Goal: Use online tool/utility: Utilize a website feature to perform a specific function

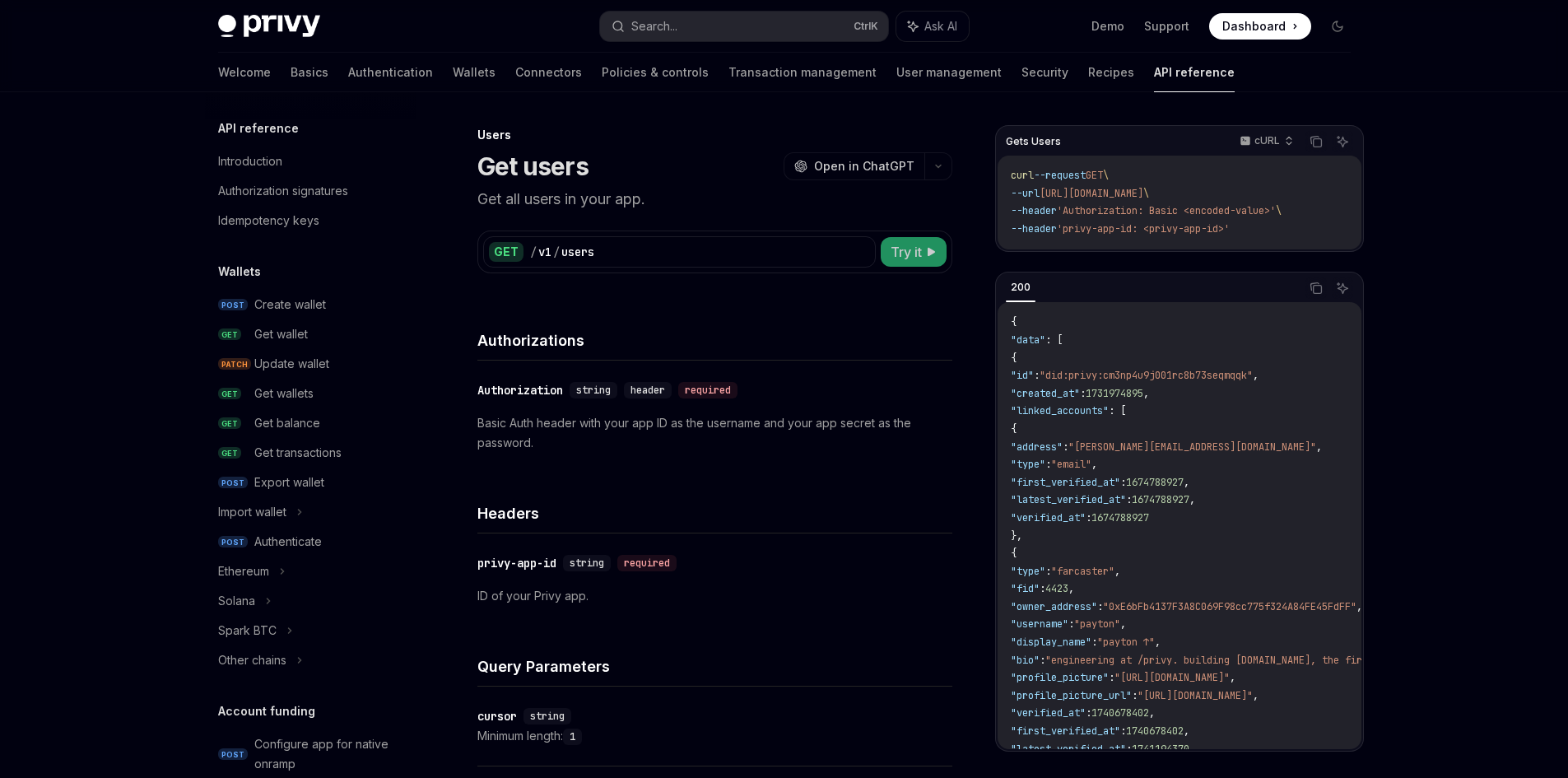
scroll to position [923, 0]
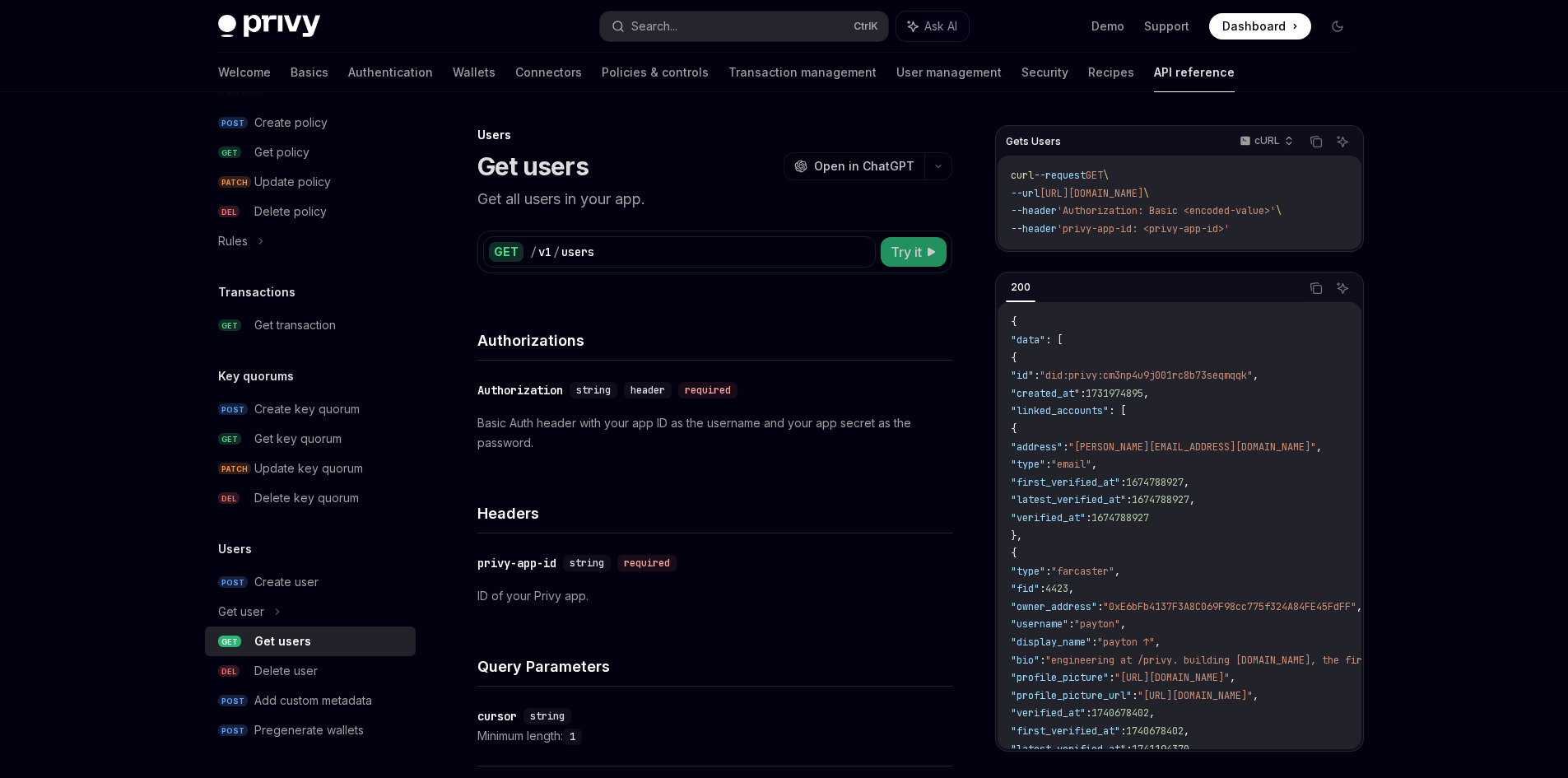
click at [916, 254] on span "Try it" at bounding box center [906, 251] width 31 height 20
type textarea "*"
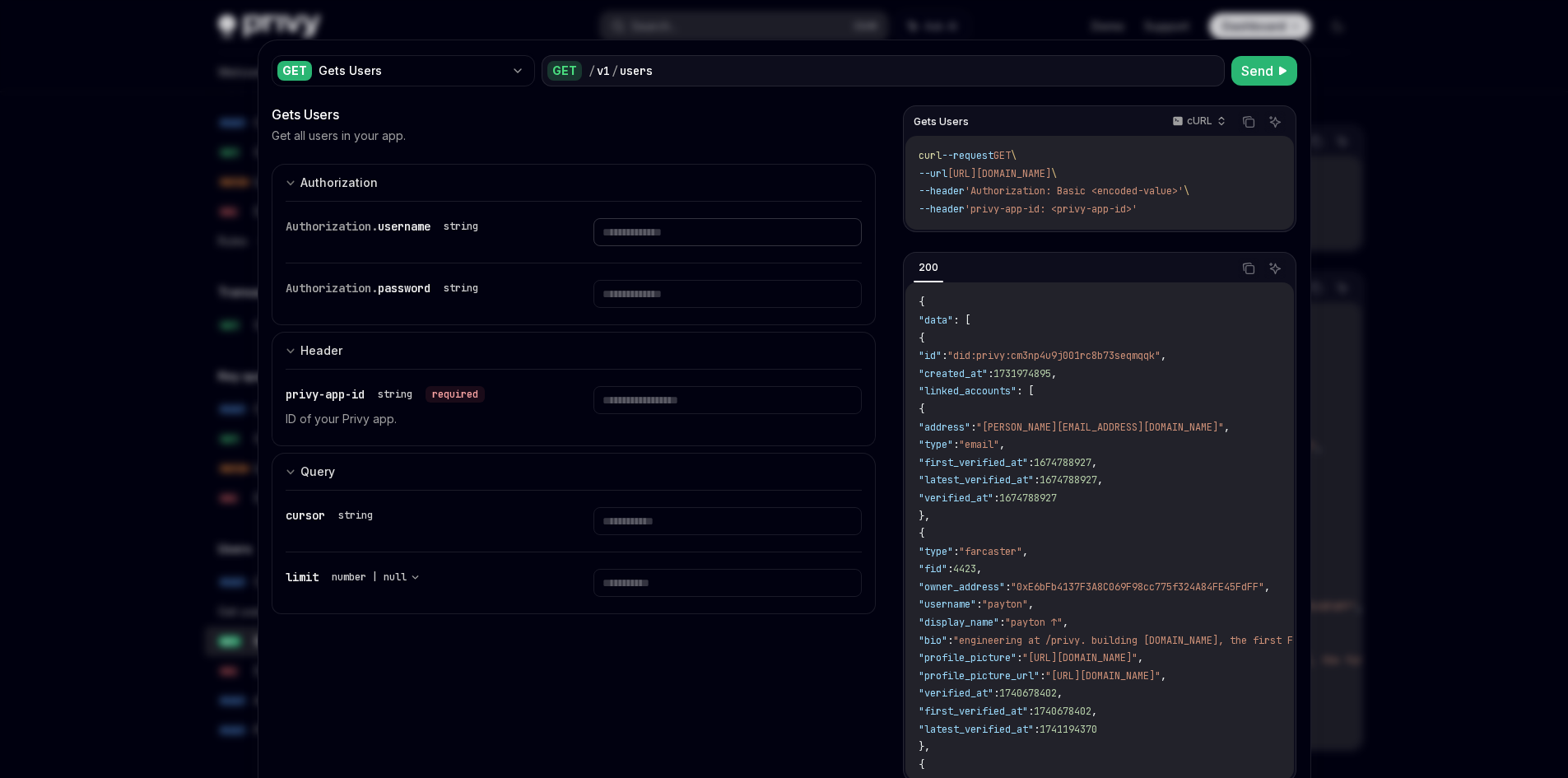
click at [653, 236] on input "text" at bounding box center [727, 231] width 268 height 28
click at [704, 246] on input "text" at bounding box center [727, 231] width 268 height 28
click at [695, 241] on input "text" at bounding box center [727, 231] width 268 height 28
click at [645, 246] on input "text" at bounding box center [727, 231] width 268 height 28
click at [626, 246] on input "text" at bounding box center [727, 231] width 268 height 28
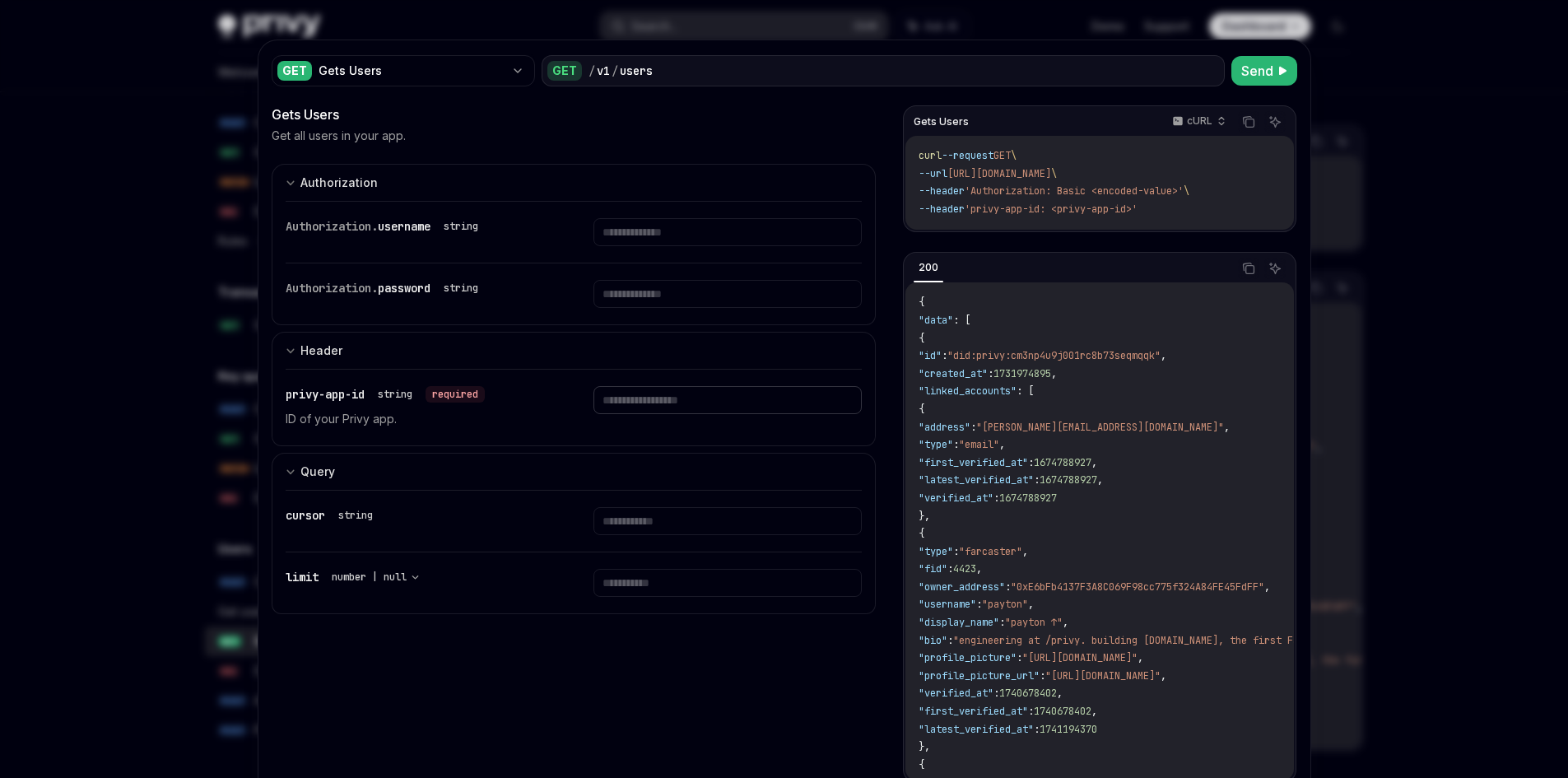
paste input "**********"
type input "**********"
click at [1254, 76] on span "Send" at bounding box center [1257, 70] width 32 height 20
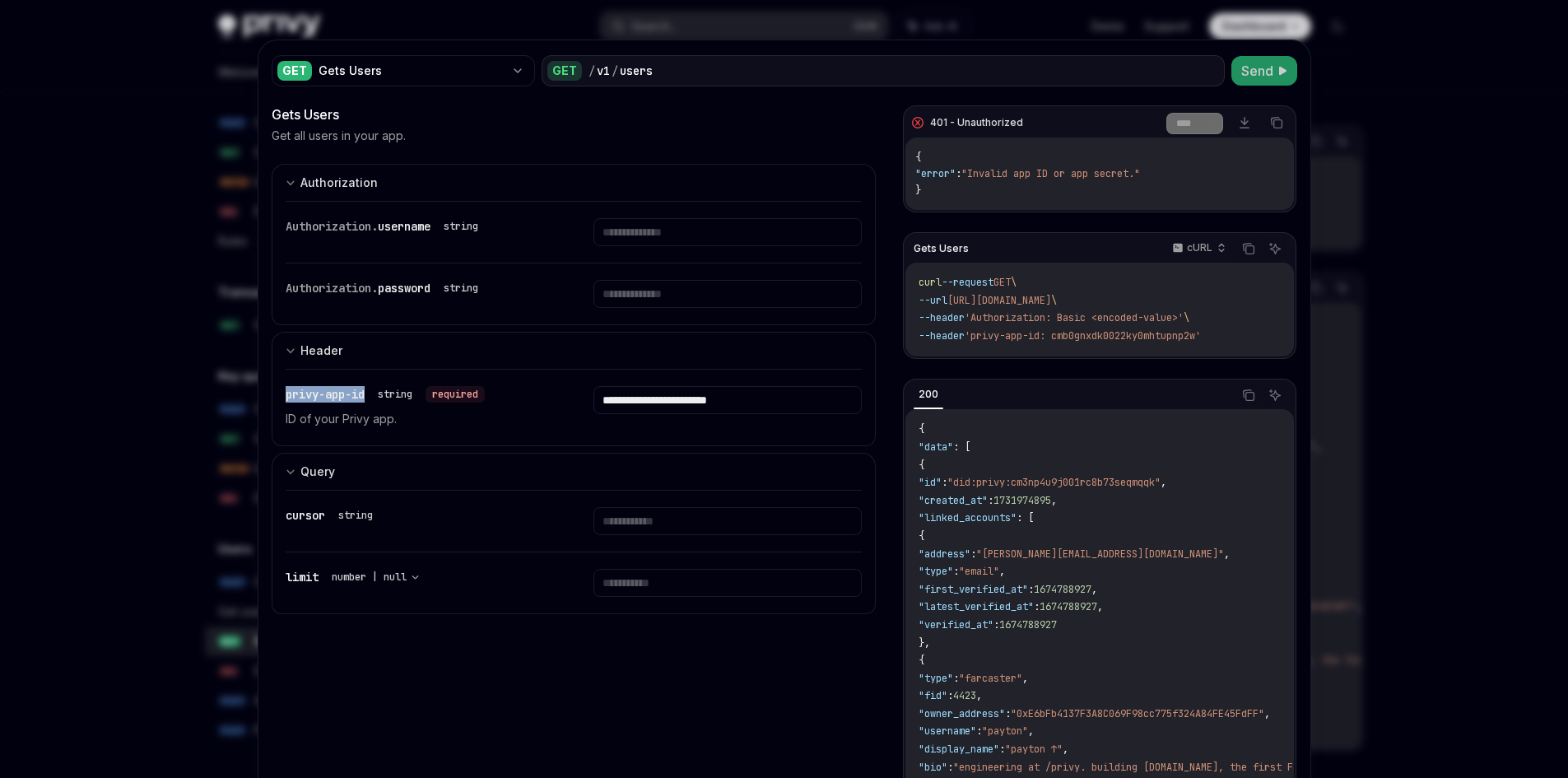
drag, startPoint x: 363, startPoint y: 399, endPoint x: 274, endPoint y: 396, distance: 89.1
click at [274, 396] on div "**********" at bounding box center [574, 407] width 605 height 77
copy span "privy-app-id"
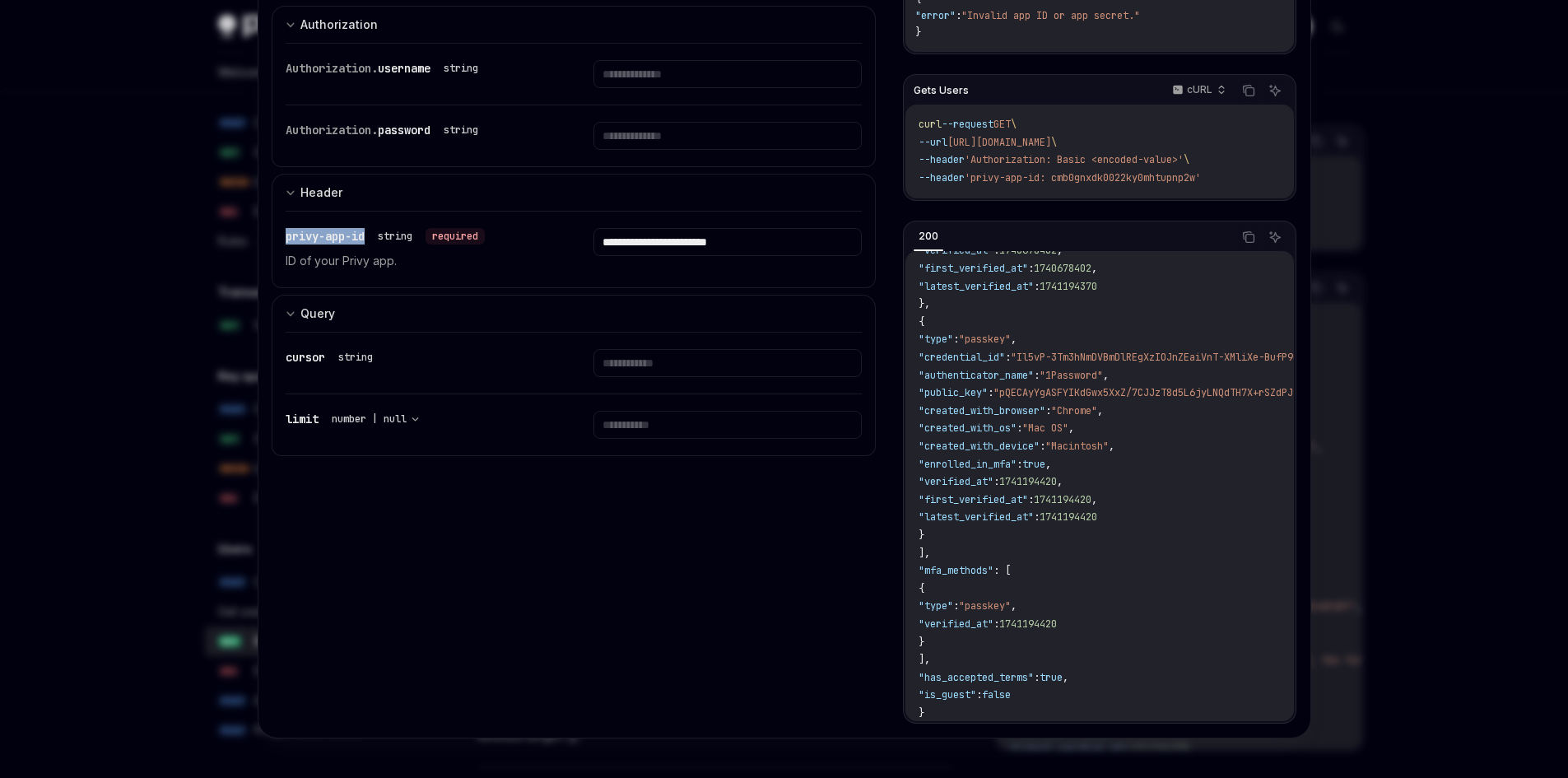
scroll to position [472, 0]
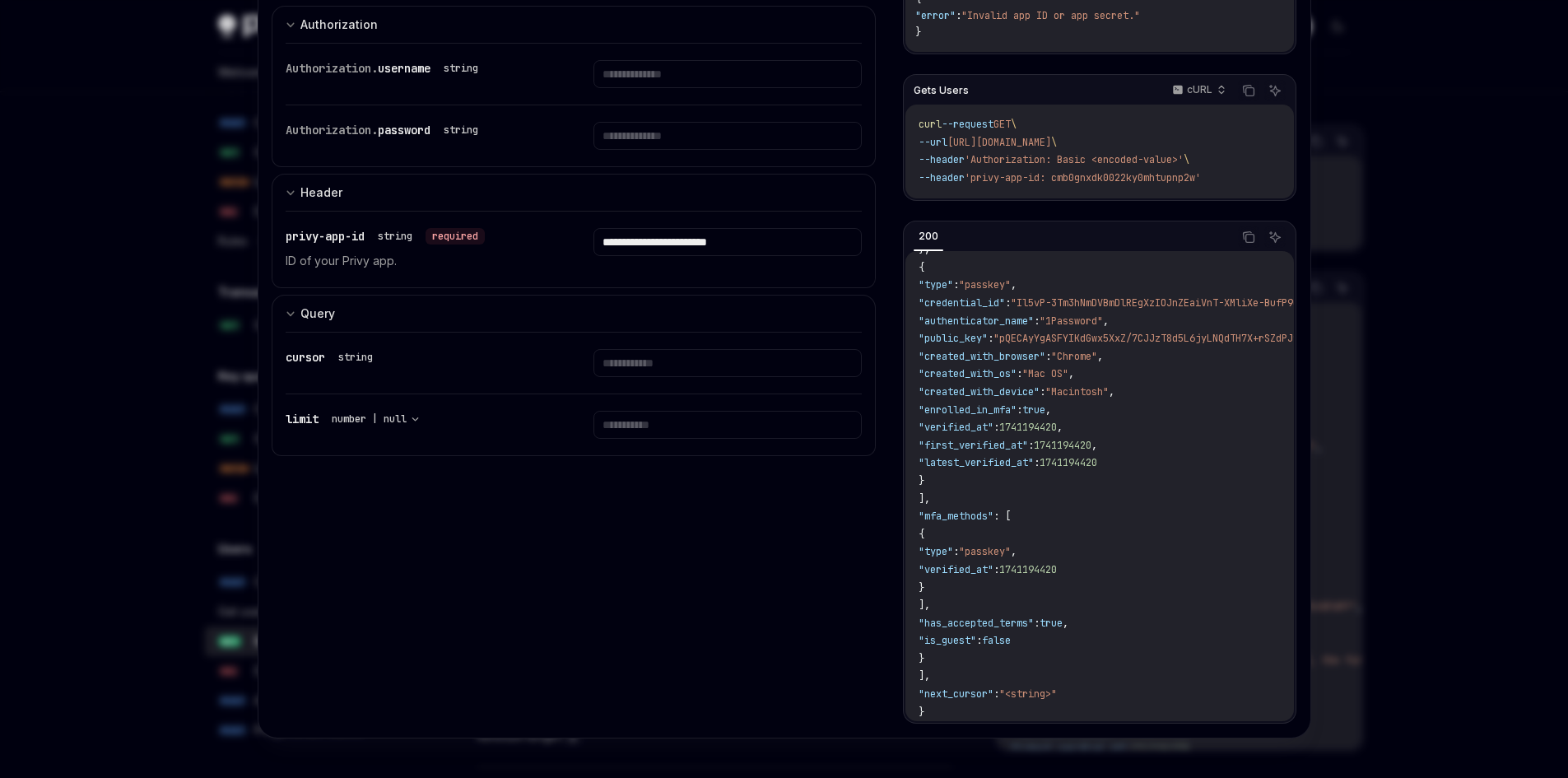
click at [1364, 301] on div at bounding box center [784, 389] width 1568 height 778
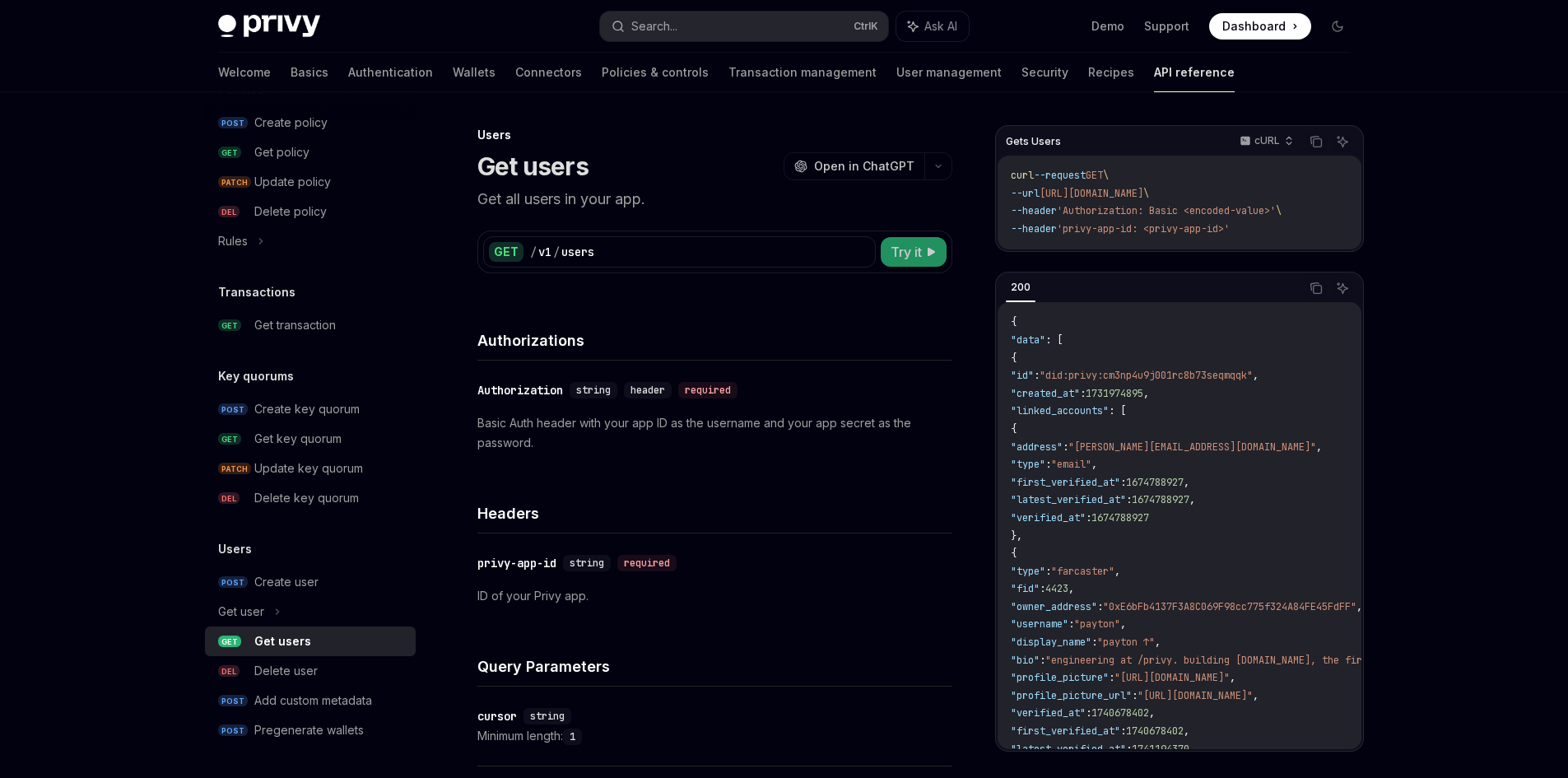
click at [930, 247] on icon at bounding box center [932, 252] width 10 height 10
type textarea "*"
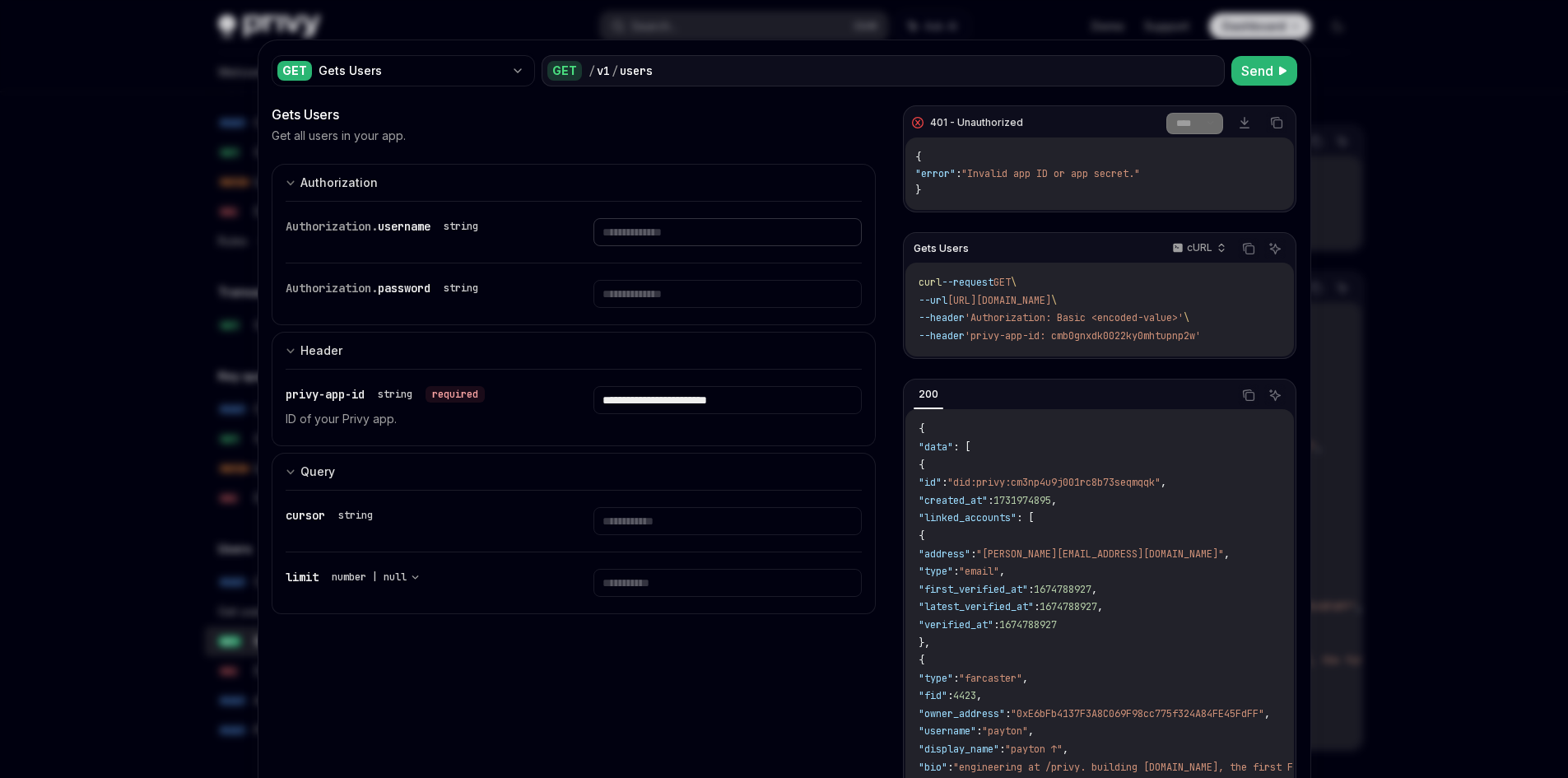
click at [615, 229] on input "text" at bounding box center [727, 231] width 268 height 28
paste input "**********"
type input "**********"
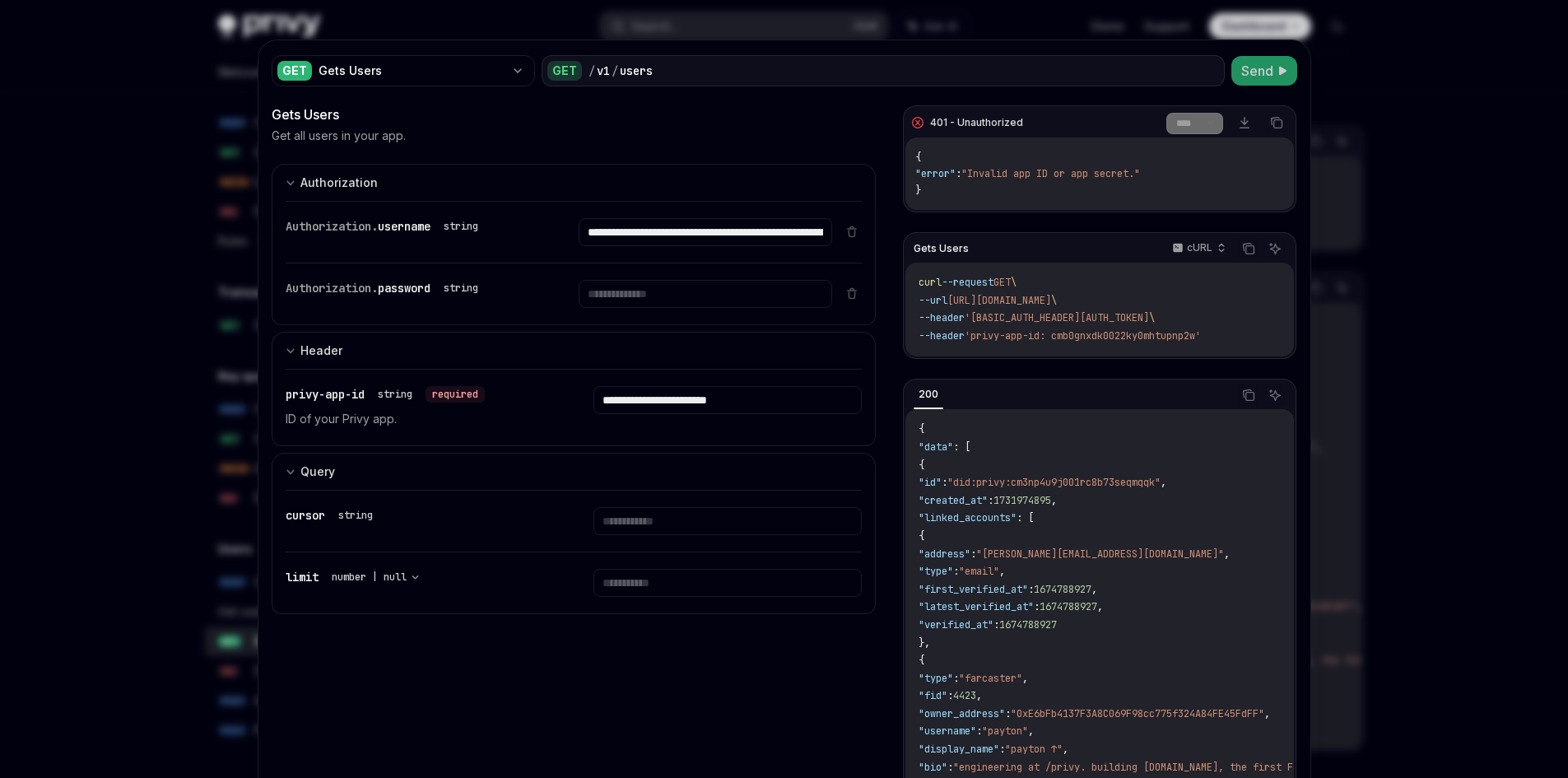
click at [1262, 66] on span "Send" at bounding box center [1257, 70] width 32 height 20
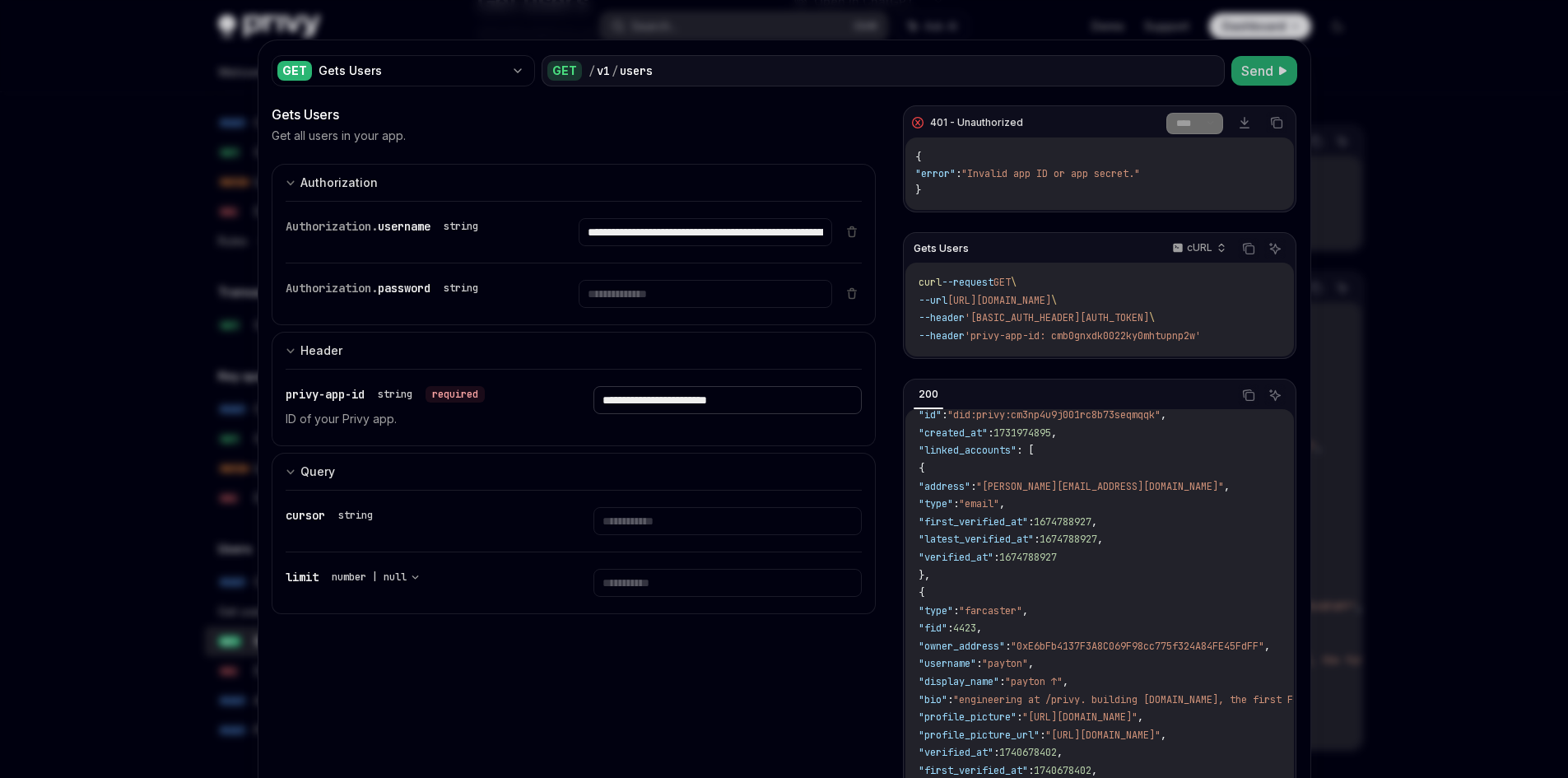
click at [731, 246] on input "**********" at bounding box center [706, 231] width 254 height 28
click at [1246, 78] on span "Send" at bounding box center [1257, 70] width 32 height 20
click at [1247, 77] on span "Send" at bounding box center [1257, 70] width 32 height 20
click at [1205, 250] on p "cURL" at bounding box center [1200, 247] width 26 height 13
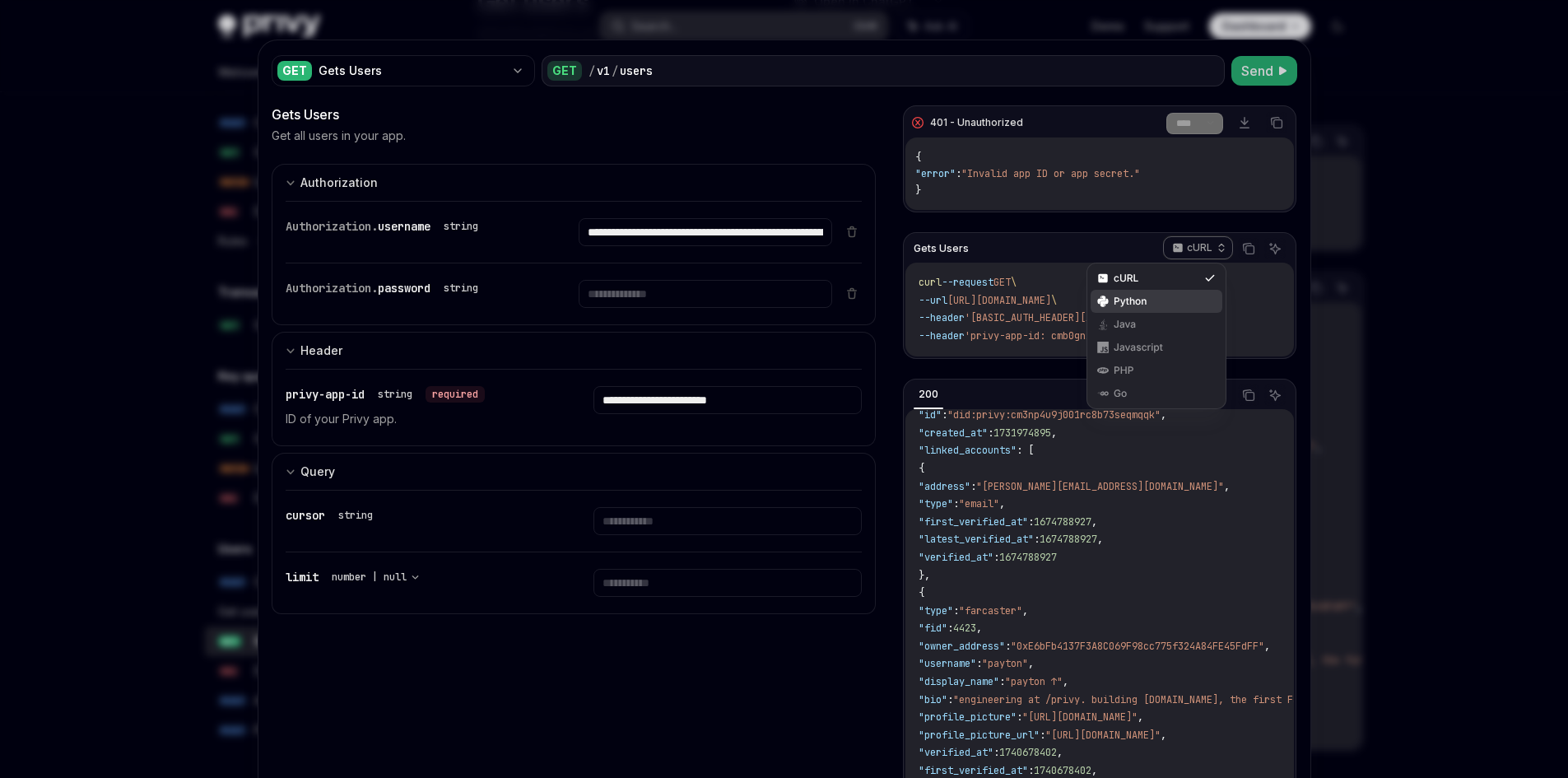
click at [1163, 300] on div "Python" at bounding box center [1156, 301] width 86 height 13
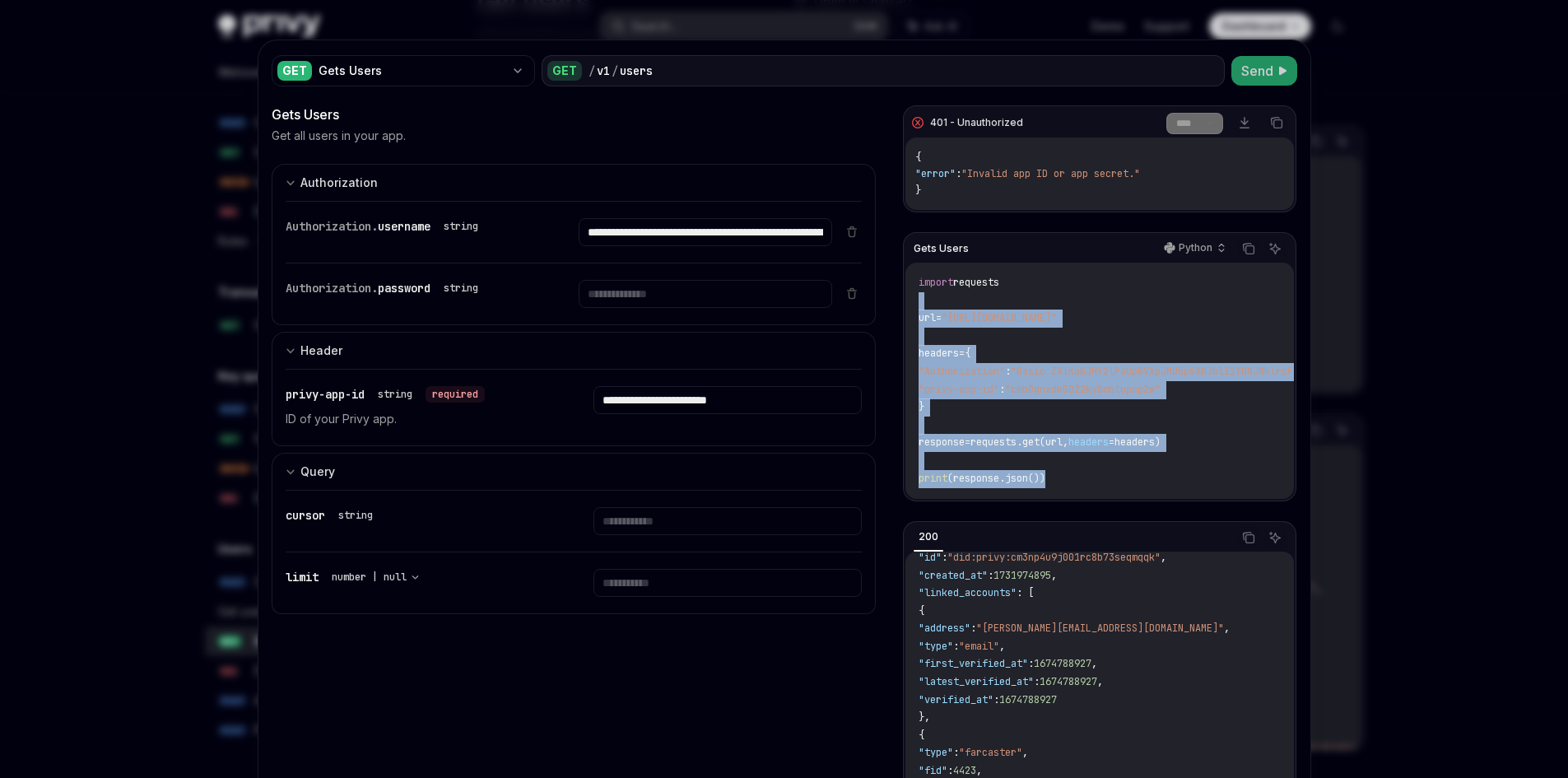
drag, startPoint x: 1061, startPoint y: 483, endPoint x: 1021, endPoint y: 394, distance: 97.6
click at [910, 306] on div "import requests url = "[URL][DOMAIN_NAME]" headers = { "Authorization" : "Basic…" at bounding box center [1099, 380] width 387 height 236
click at [985, 393] on span ""privy-app-id"" at bounding box center [959, 389] width 81 height 13
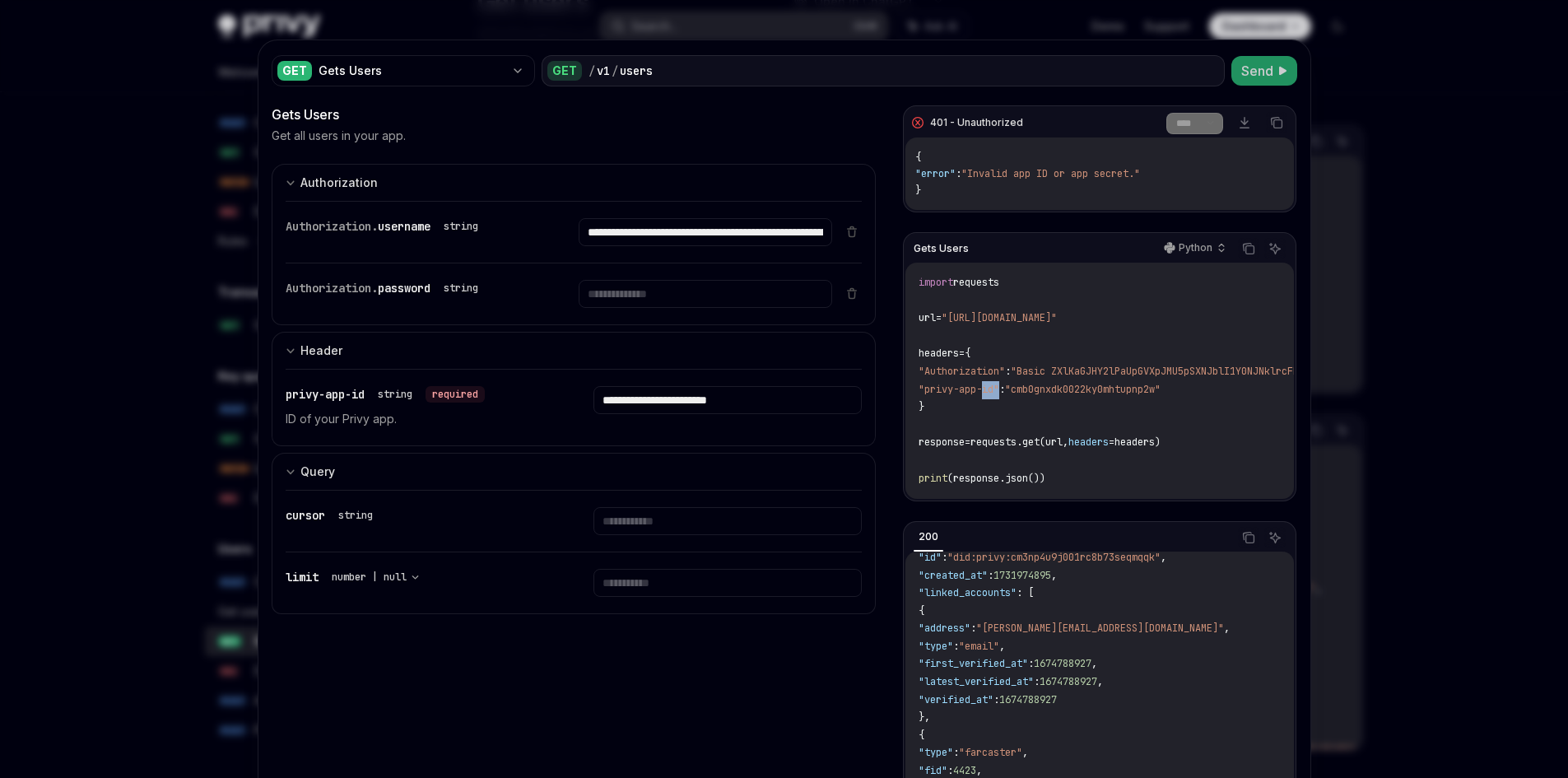
click at [985, 393] on span ""privy-app-id"" at bounding box center [959, 389] width 81 height 13
click at [1000, 386] on span ""privy-app-id"" at bounding box center [959, 389] width 81 height 13
drag, startPoint x: 1012, startPoint y: 389, endPoint x: 943, endPoint y: 390, distance: 69.0
click at [943, 390] on span ""privy-app-id"" at bounding box center [959, 389] width 81 height 13
copy span "privy-app-id"
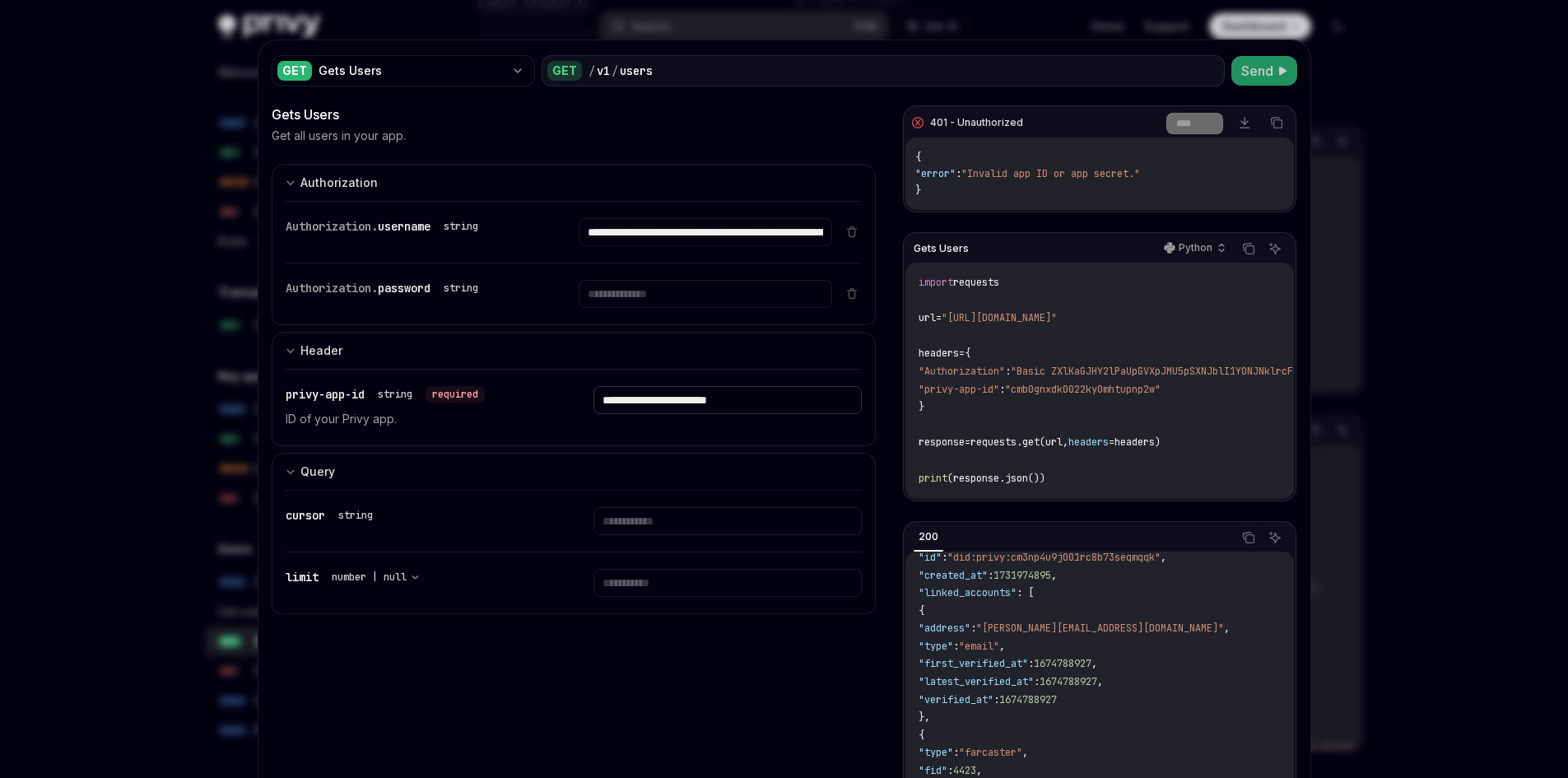
click at [685, 246] on input "**********" at bounding box center [706, 231] width 254 height 28
click at [1257, 77] on span "Send" at bounding box center [1257, 70] width 32 height 20
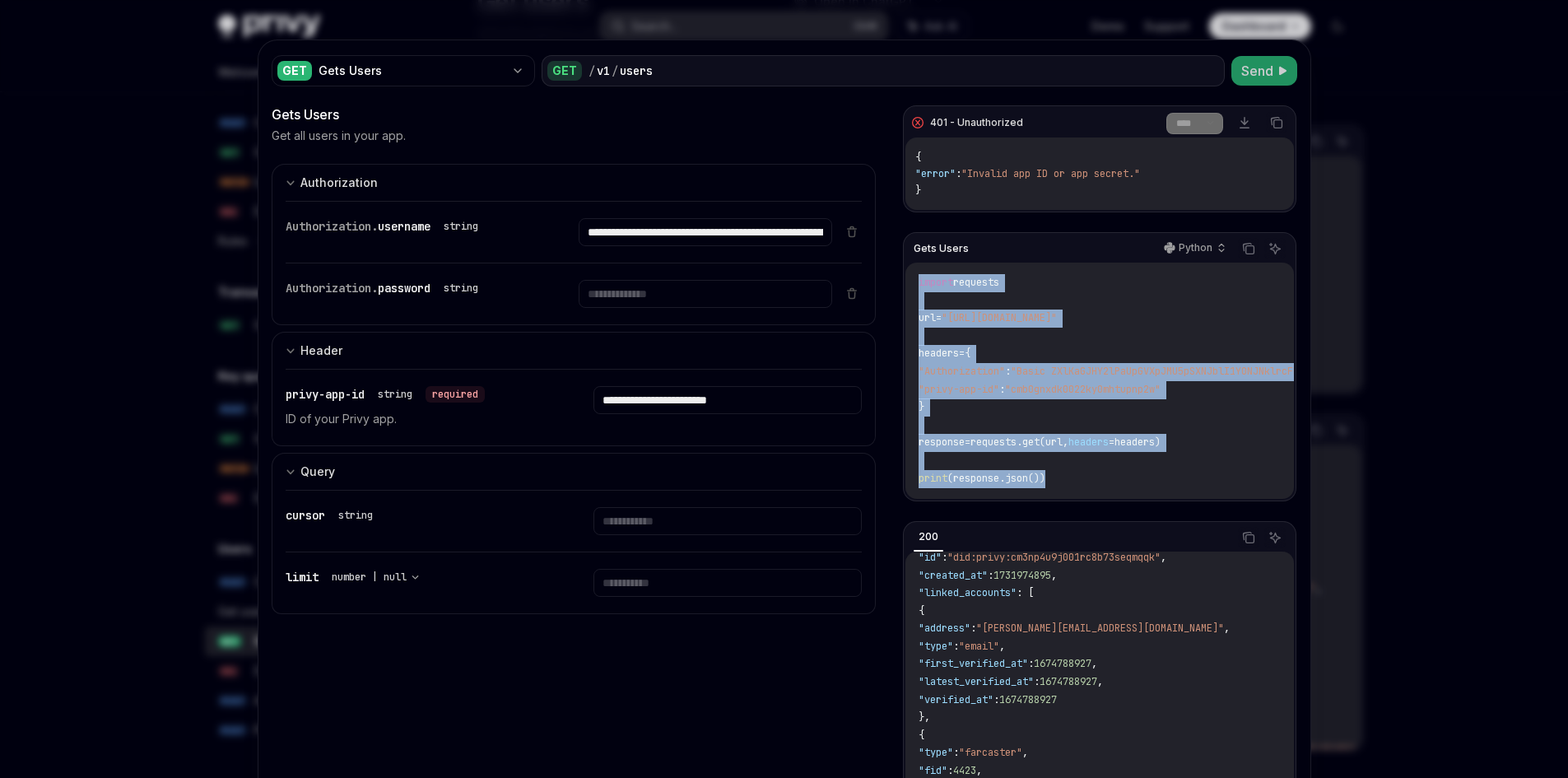
click at [903, 283] on div "Gets Users Python Copy Ask AI import requests url = "[URL][DOMAIN_NAME]" header…" at bounding box center [1099, 367] width 393 height 269
